Goal: Transaction & Acquisition: Subscribe to service/newsletter

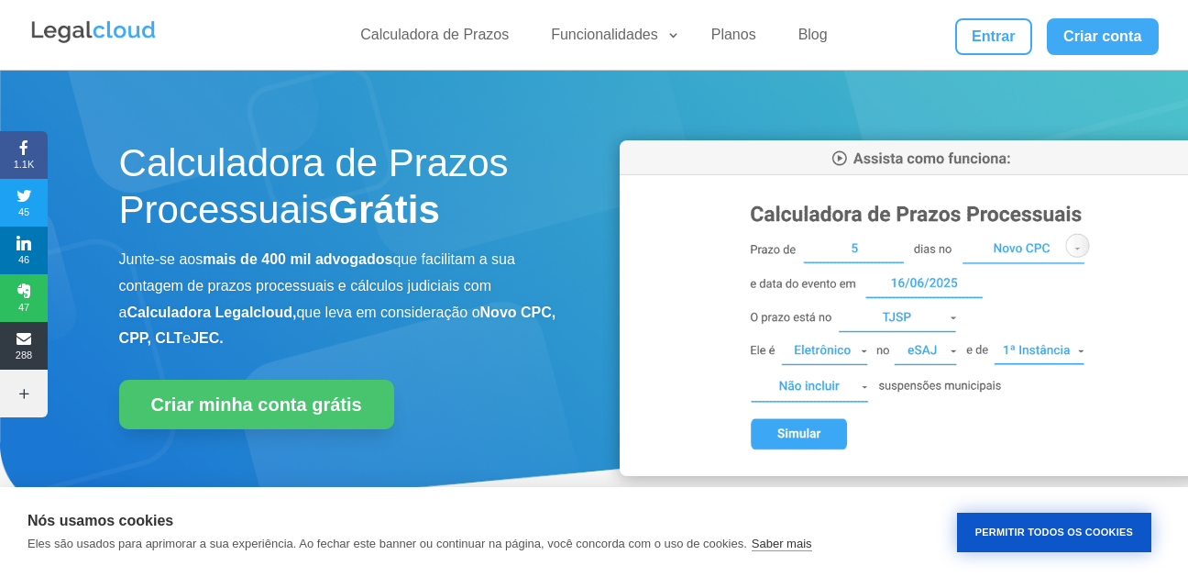
click at [1078, 526] on button "Permitir Todos os Cookies" at bounding box center [1054, 532] width 194 height 39
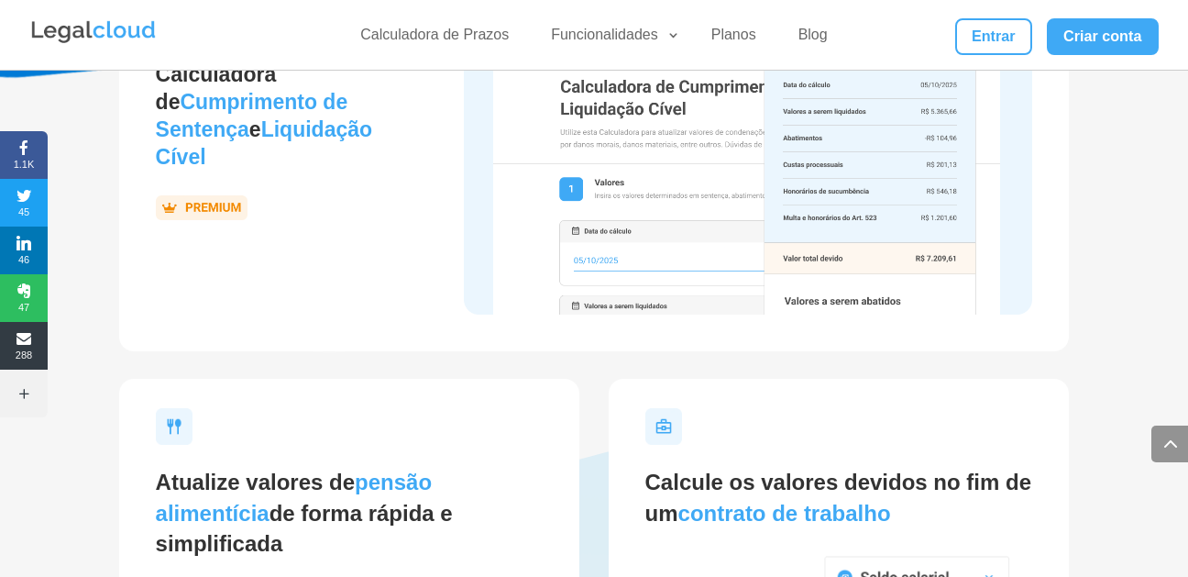
scroll to position [3530, 0]
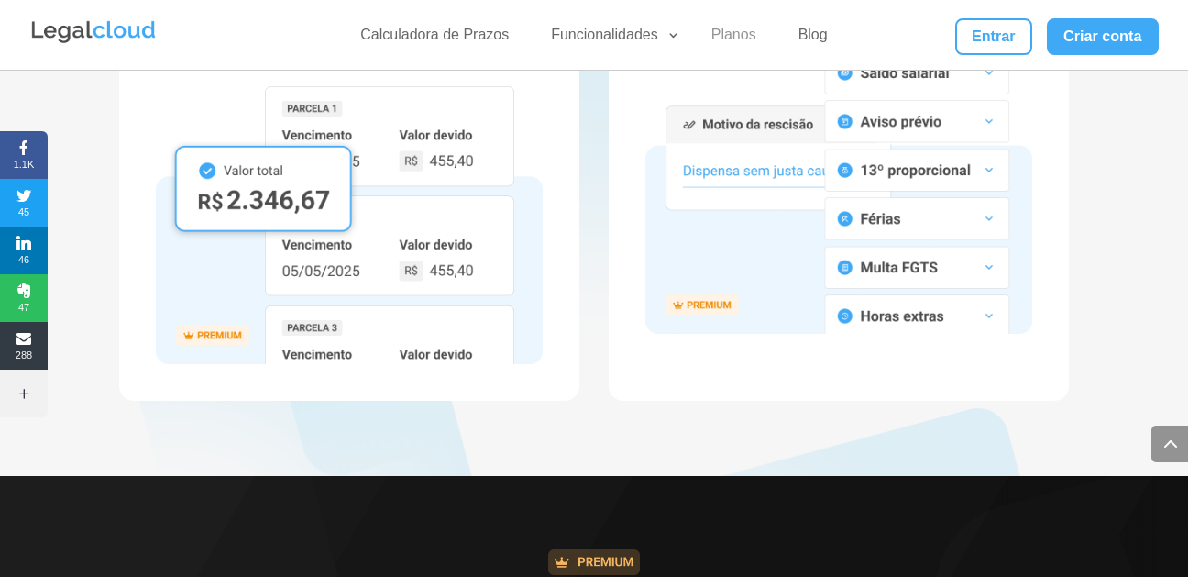
click at [719, 42] on link "Planos" at bounding box center [734, 39] width 67 height 27
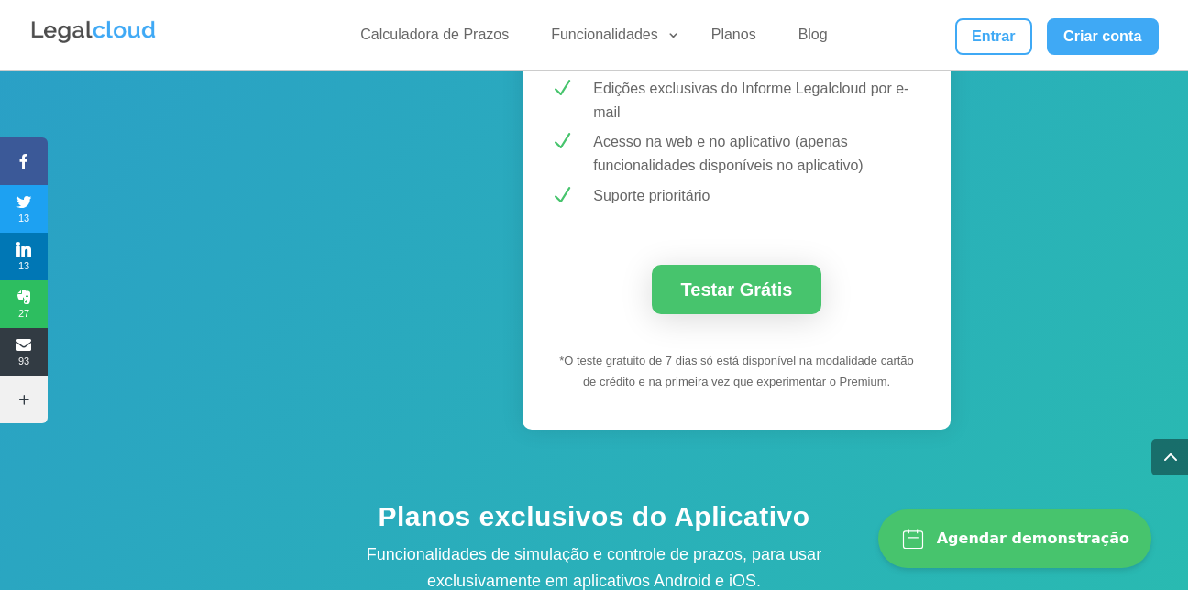
scroll to position [2581, 0]
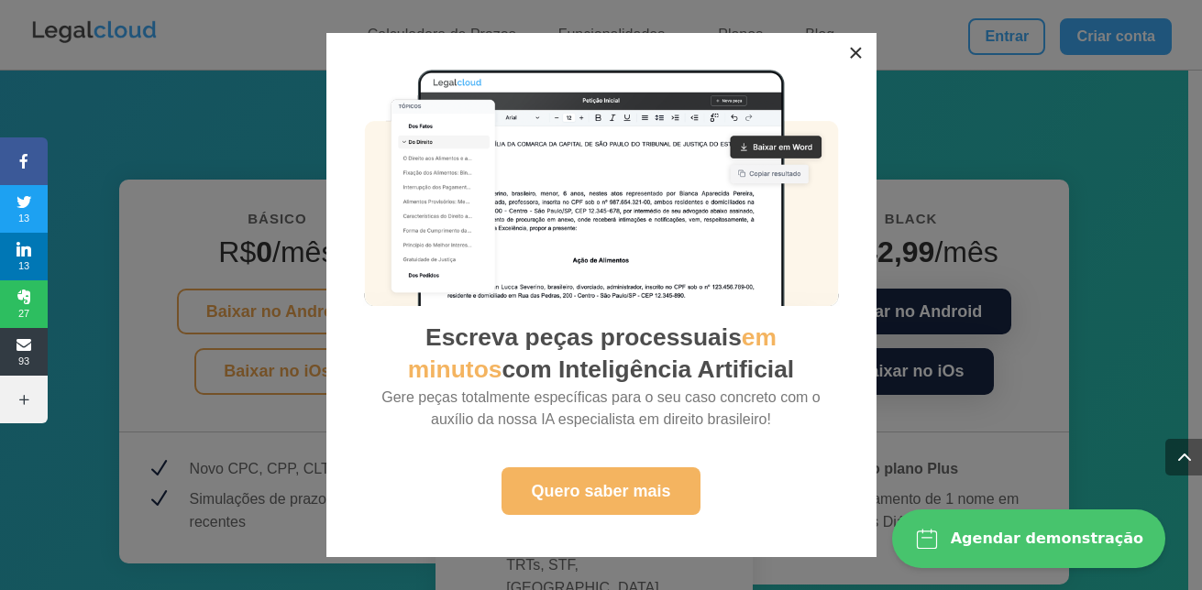
click at [863, 53] on button "×" at bounding box center [856, 53] width 40 height 40
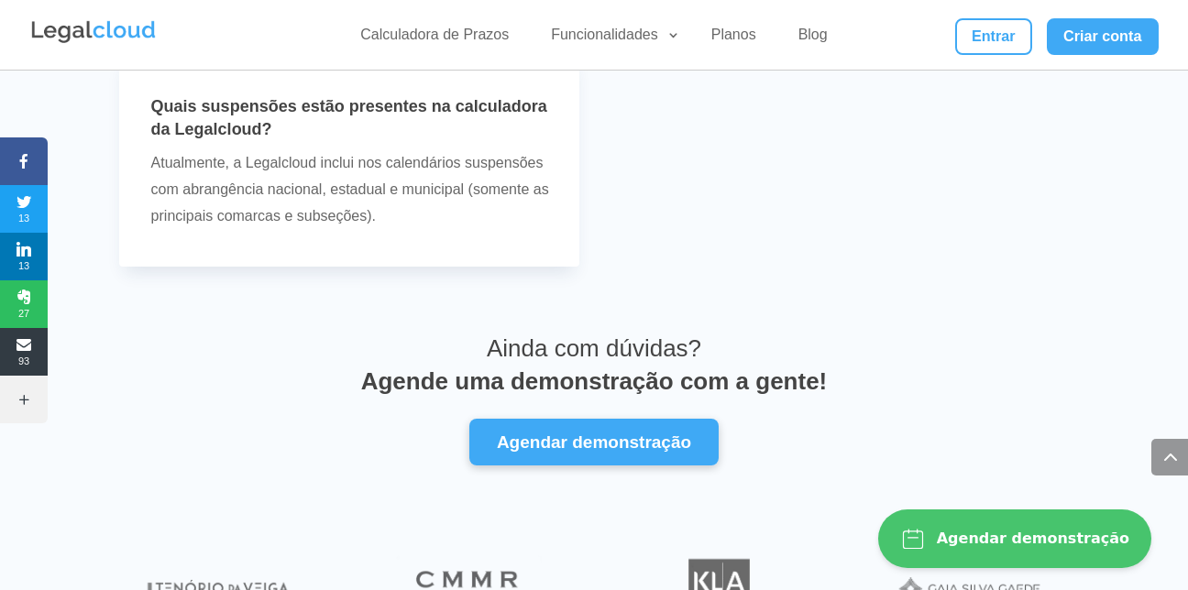
scroll to position [6689, 0]
